Goal: Find specific page/section: Find specific page/section

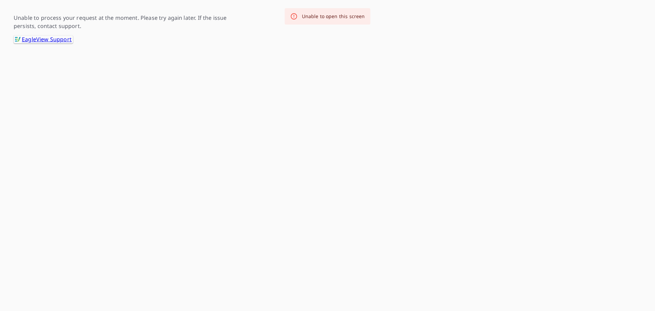
click at [61, 39] on link ".favicon_svg__cls-1{fill:#8ccc4c}.favicon_svg__cls-2{fill:#0098c5} EagleView Su…" at bounding box center [43, 39] width 59 height 8
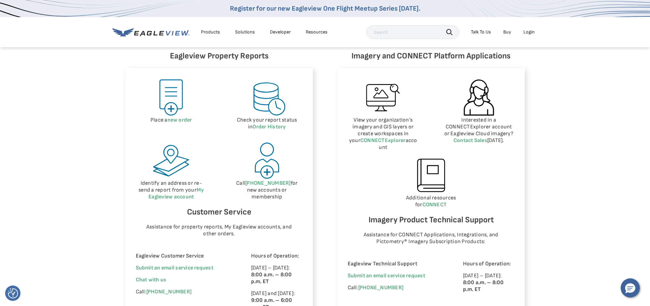
scroll to position [307, 0]
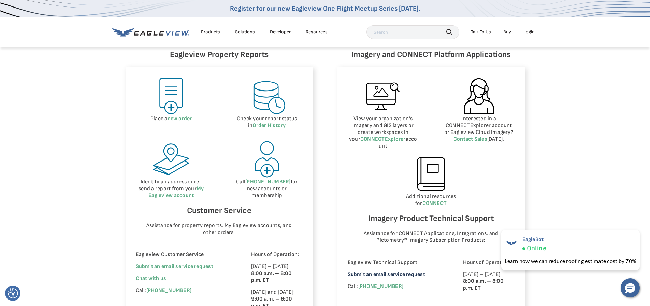
click at [398, 271] on link "Submit an email service request" at bounding box center [386, 274] width 77 height 6
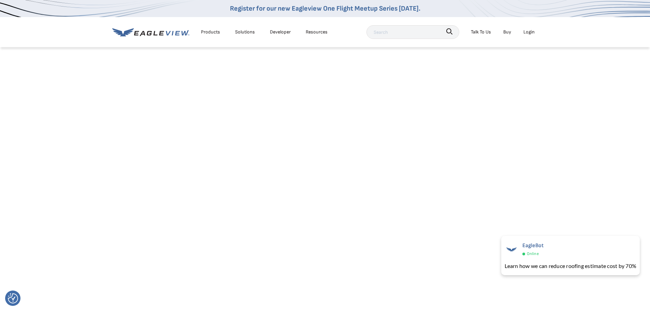
click at [149, 37] on div "Products Solutions Developer Resources" at bounding box center [221, 32] width 219 height 14
click at [149, 33] on icon at bounding box center [150, 32] width 77 height 9
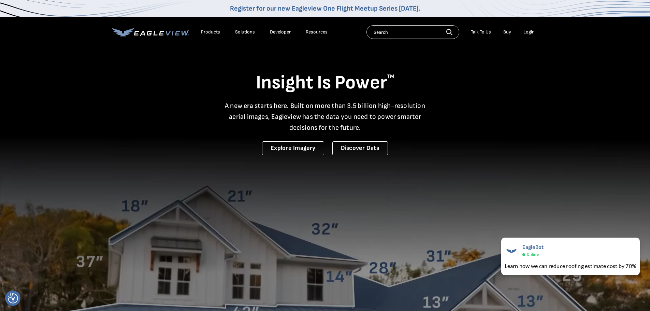
click at [529, 32] on div "Login" at bounding box center [528, 32] width 11 height 6
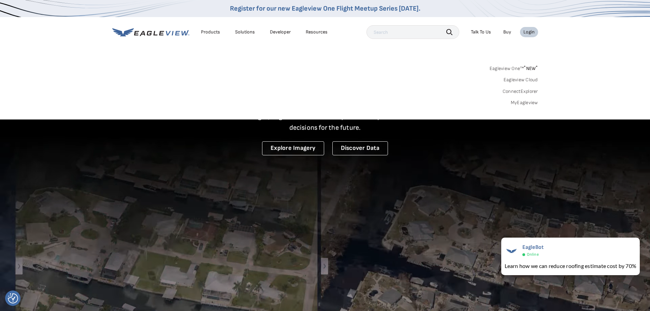
click at [525, 102] on link "MyEagleview" at bounding box center [524, 103] width 27 height 6
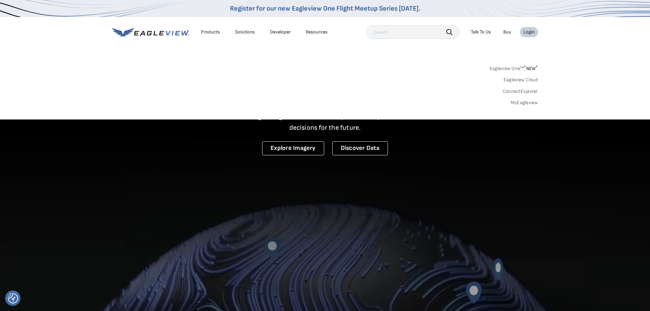
click at [528, 104] on link "MyEagleview" at bounding box center [524, 103] width 27 height 6
